Goal: Information Seeking & Learning: Learn about a topic

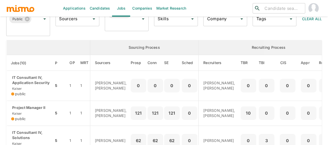
scroll to position [78, 0]
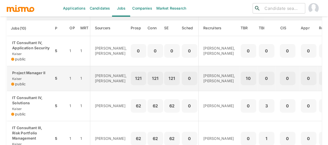
click at [26, 75] on p "Project Manager II" at bounding box center [30, 72] width 38 height 5
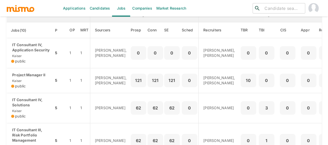
scroll to position [0, 0]
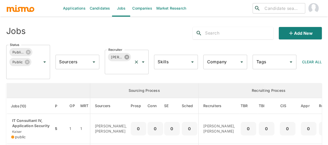
click at [126, 58] on icon at bounding box center [126, 57] width 5 height 5
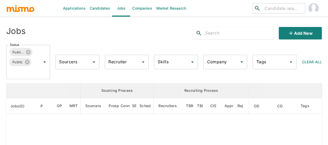
click at [117, 63] on input "Recruiter" at bounding box center [122, 62] width 31 height 10
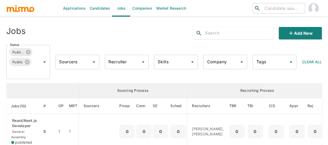
click at [117, 62] on input "Recruiter" at bounding box center [122, 62] width 31 height 10
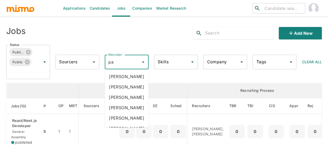
type input "pao"
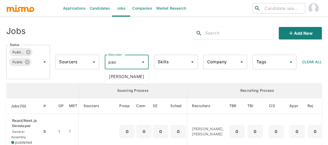
click at [128, 75] on li "Paola Pacheco" at bounding box center [127, 76] width 44 height 10
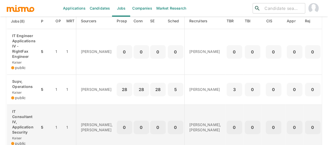
scroll to position [104, 0]
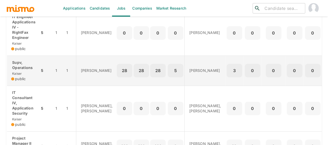
click at [24, 66] on p "Supv, Operations" at bounding box center [23, 65] width 24 height 10
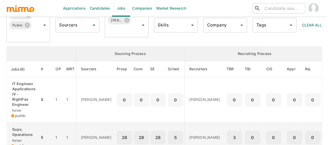
scroll to position [0, 0]
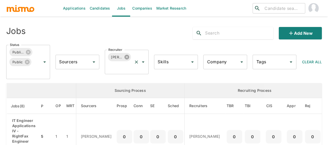
click at [129, 56] on icon at bounding box center [126, 57] width 5 height 5
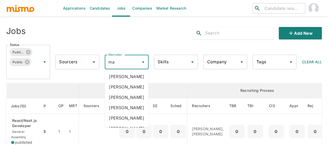
type input "mai"
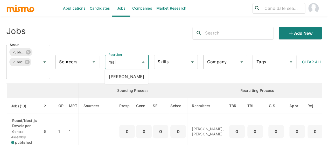
click at [121, 79] on li "Maia Reyes" at bounding box center [127, 76] width 44 height 10
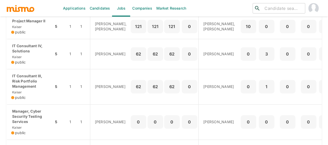
scroll to position [155, 0]
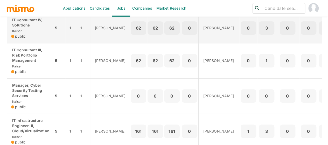
click at [18, 28] on p "IT Consultant IV, Solutions" at bounding box center [30, 22] width 38 height 10
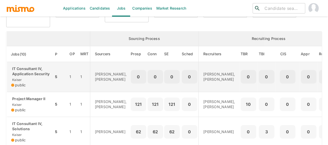
scroll to position [78, 0]
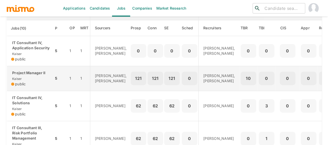
click at [19, 81] on span "Kaiser" at bounding box center [16, 79] width 11 height 4
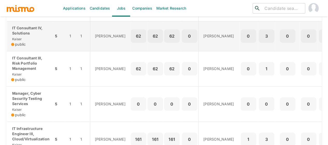
scroll to position [155, 0]
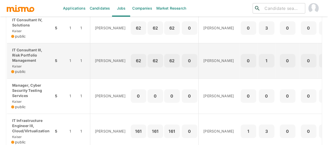
click at [26, 63] on p "IT Consultant III, Risk Portfolio Management" at bounding box center [30, 55] width 38 height 16
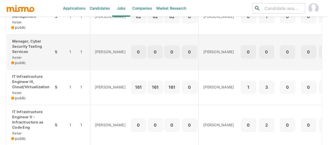
scroll to position [207, 0]
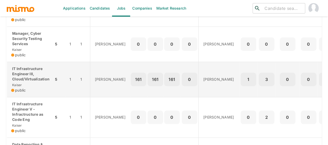
click at [29, 82] on p "IT Infrastructure Engineer III, Cloud/Virtualization" at bounding box center [30, 74] width 38 height 16
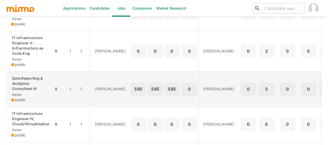
scroll to position [285, 0]
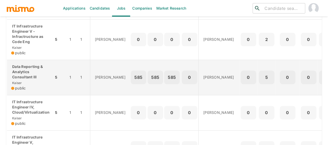
click at [23, 80] on p "Data Reporting & Analytics Consultant III" at bounding box center [30, 72] width 38 height 16
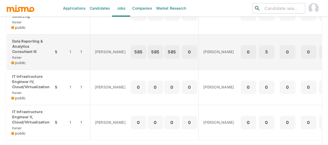
scroll to position [335, 0]
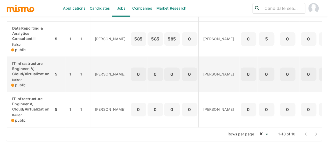
click at [33, 74] on div "IT Infrastructure Engineer IV, Cloud/Virtualization Kaiser public" at bounding box center [30, 74] width 38 height 27
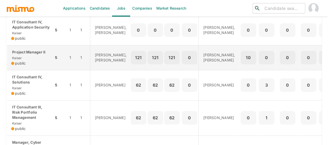
scroll to position [104, 0]
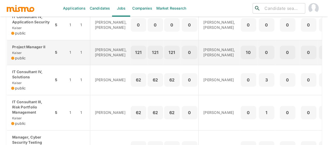
click at [26, 61] on span "public" at bounding box center [20, 57] width 11 height 5
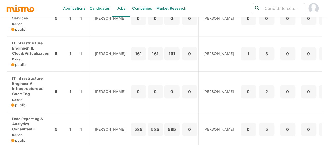
scroll to position [233, 0]
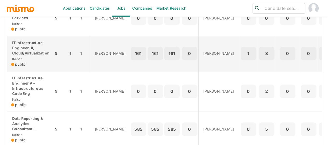
click at [23, 65] on div "IT Infrastructure Engineer III, Cloud/Virtualization Kaiser public" at bounding box center [30, 53] width 38 height 27
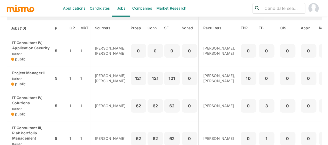
scroll to position [104, 0]
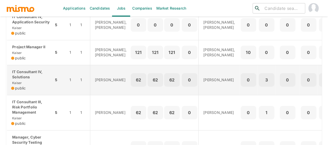
click at [25, 80] on p "IT Consultant IV, Solutions" at bounding box center [30, 74] width 38 height 10
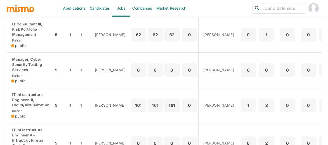
scroll to position [207, 0]
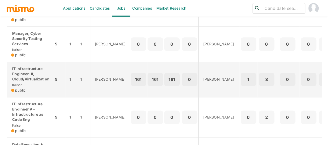
click at [21, 82] on p "IT Infrastructure Engineer III, Cloud/Virtualization" at bounding box center [30, 74] width 38 height 16
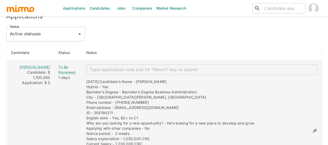
scroll to position [454, 0]
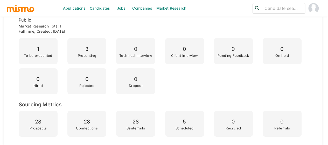
scroll to position [73, 0]
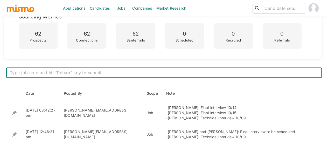
scroll to position [207, 0]
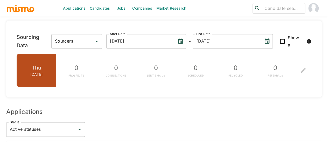
scroll to position [213, 0]
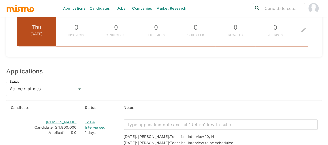
scroll to position [415, 0]
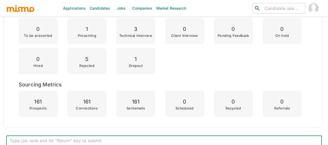
scroll to position [130, 0]
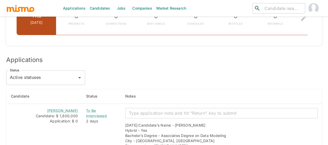
scroll to position [472, 0]
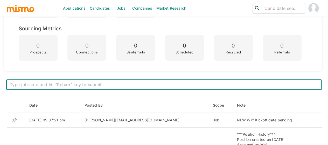
scroll to position [207, 0]
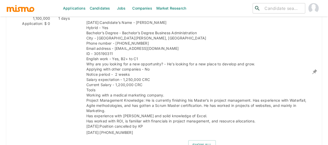
scroll to position [480, 0]
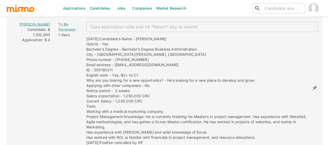
click at [35, 26] on link "Cristopher Alvarado" at bounding box center [34, 24] width 31 height 4
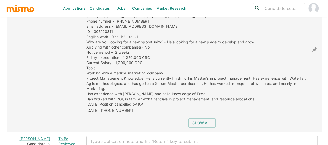
scroll to position [544, 0]
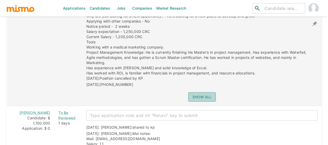
click at [197, 92] on button "Show all" at bounding box center [201, 97] width 27 height 10
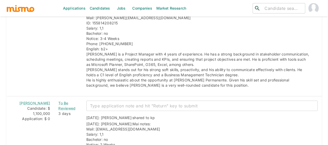
scroll to position [1543, 0]
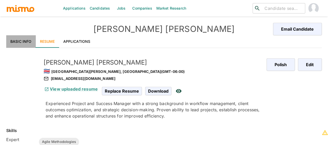
click at [19, 37] on link "Basic Info" at bounding box center [21, 41] width 30 height 12
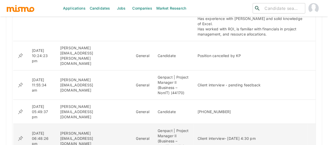
scroll to position [547, 0]
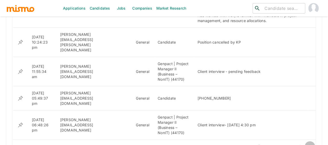
click at [309, 143] on icon "Go to next page" at bounding box center [310, 146] width 6 height 6
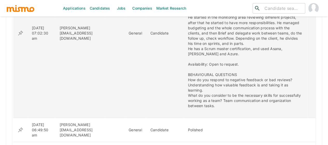
scroll to position [558, 0]
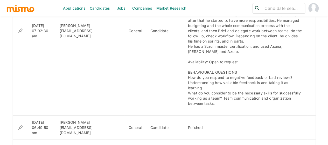
click at [298, 143] on icon "Go to previous page" at bounding box center [299, 146] width 6 height 6
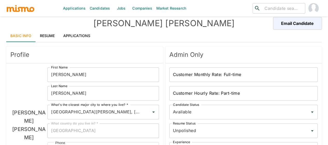
scroll to position [0, 0]
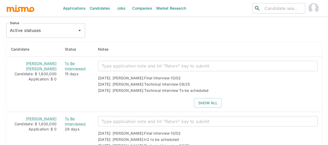
scroll to position [479, 0]
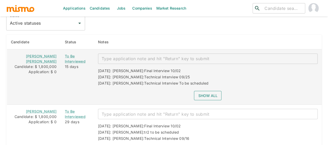
click at [195, 91] on button "Show all" at bounding box center [207, 96] width 27 height 10
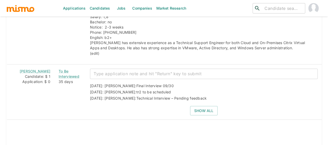
scroll to position [713, 0]
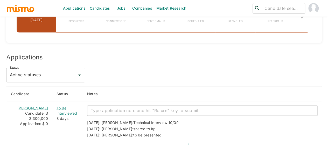
scroll to position [436, 0]
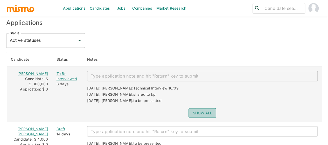
click at [190, 110] on button "Show all" at bounding box center [201, 113] width 27 height 10
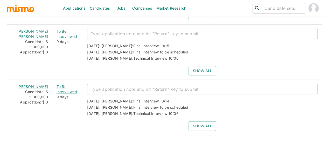
scroll to position [721, 0]
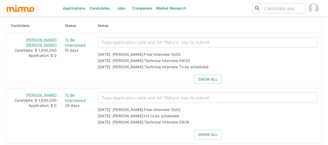
scroll to position [498, 0]
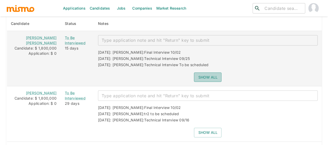
click at [195, 73] on button "Show all" at bounding box center [207, 78] width 27 height 10
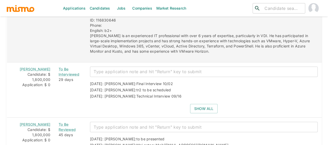
scroll to position [601, 0]
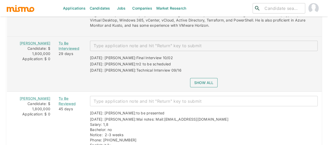
click at [192, 78] on button "Show all" at bounding box center [203, 83] width 27 height 10
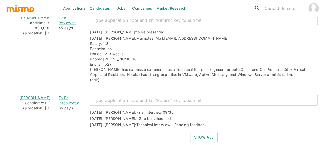
scroll to position [757, 0]
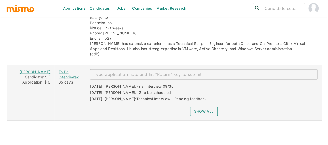
click at [197, 107] on button "Show all" at bounding box center [203, 112] width 27 height 10
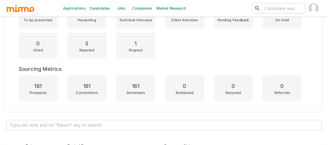
scroll to position [0, 0]
